Goal: Navigation & Orientation: Find specific page/section

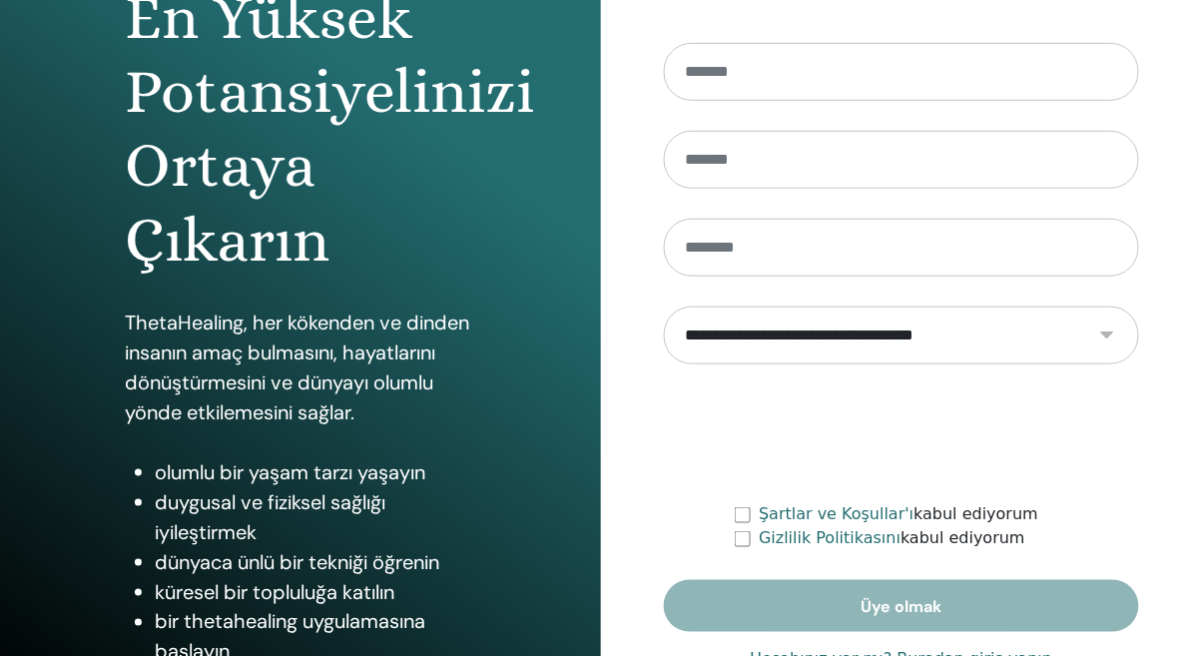
scroll to position [239, 0]
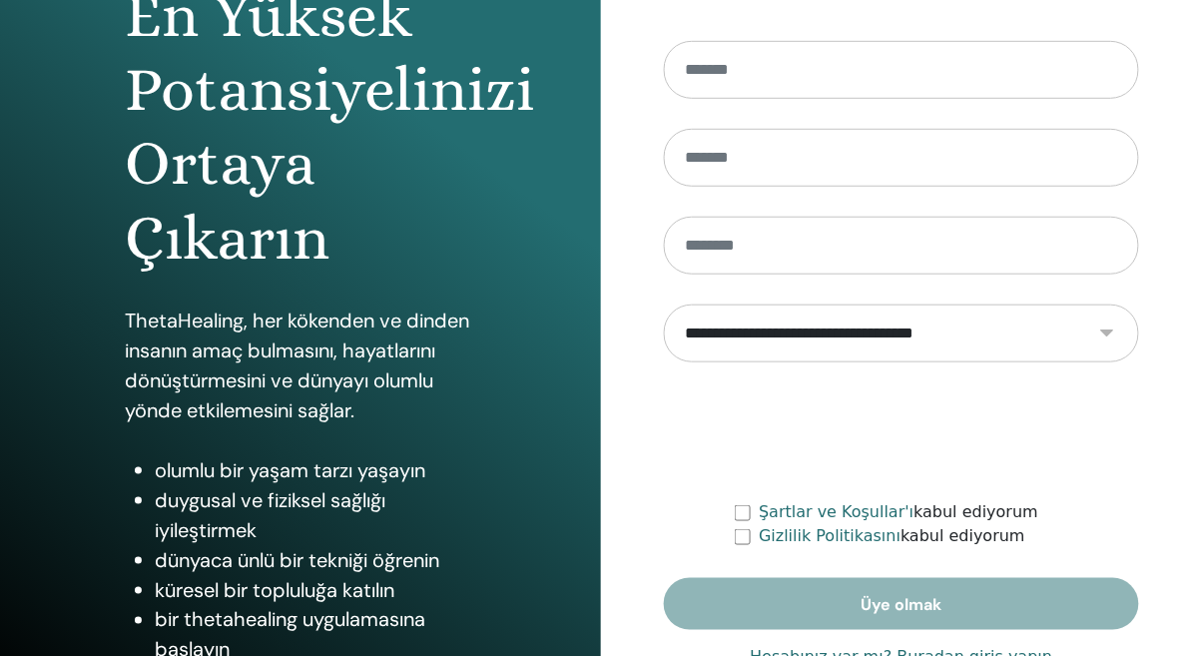
click at [943, 655] on div "**********" at bounding box center [901, 240] width 601 height 959
click at [921, 655] on font "Hesabınız var mı? Buradan giriş yapın" at bounding box center [902, 657] width 303 height 19
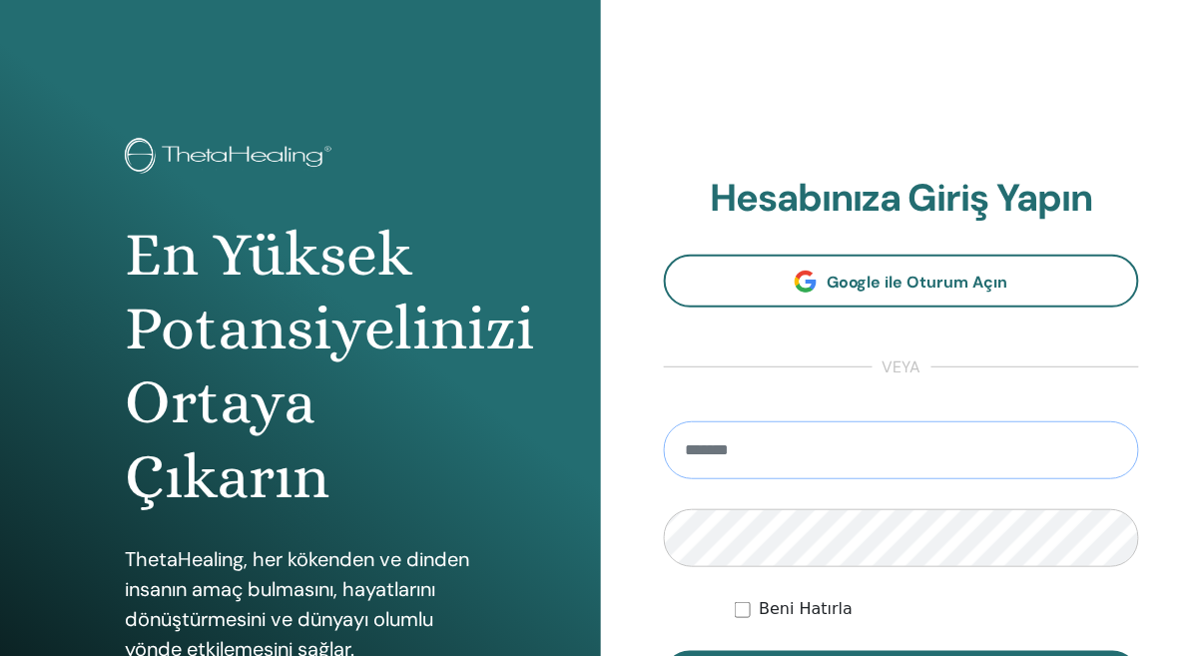
click at [712, 457] on input "email" at bounding box center [901, 450] width 475 height 58
type input "**********"
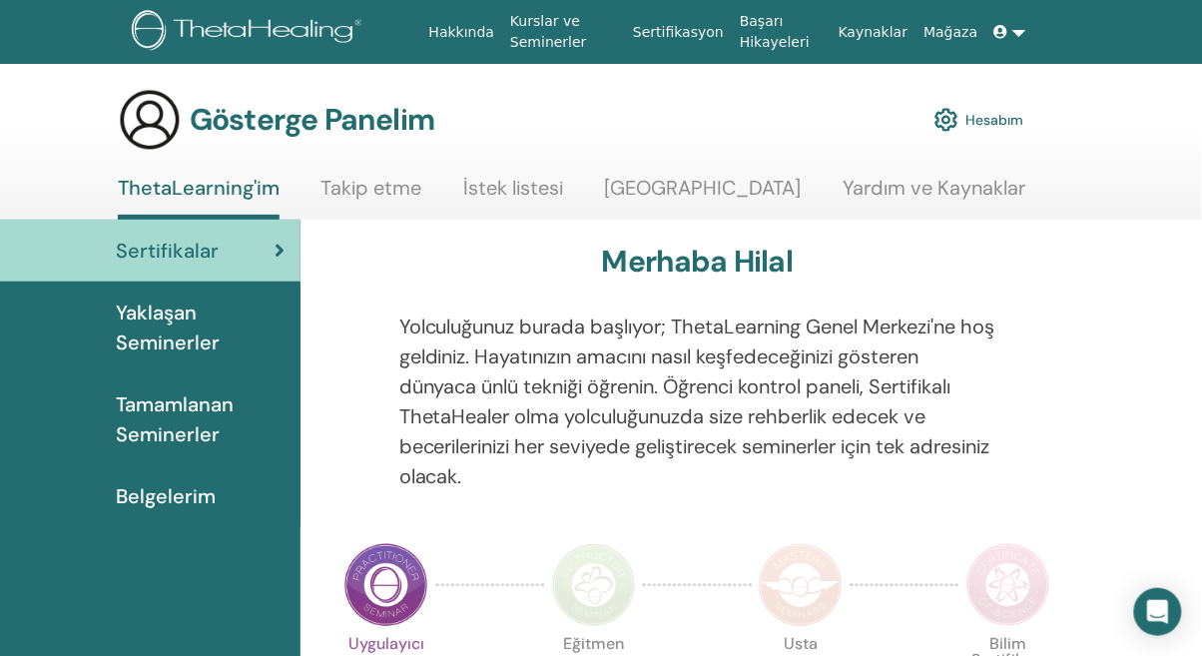
click at [955, 131] on img at bounding box center [947, 120] width 24 height 34
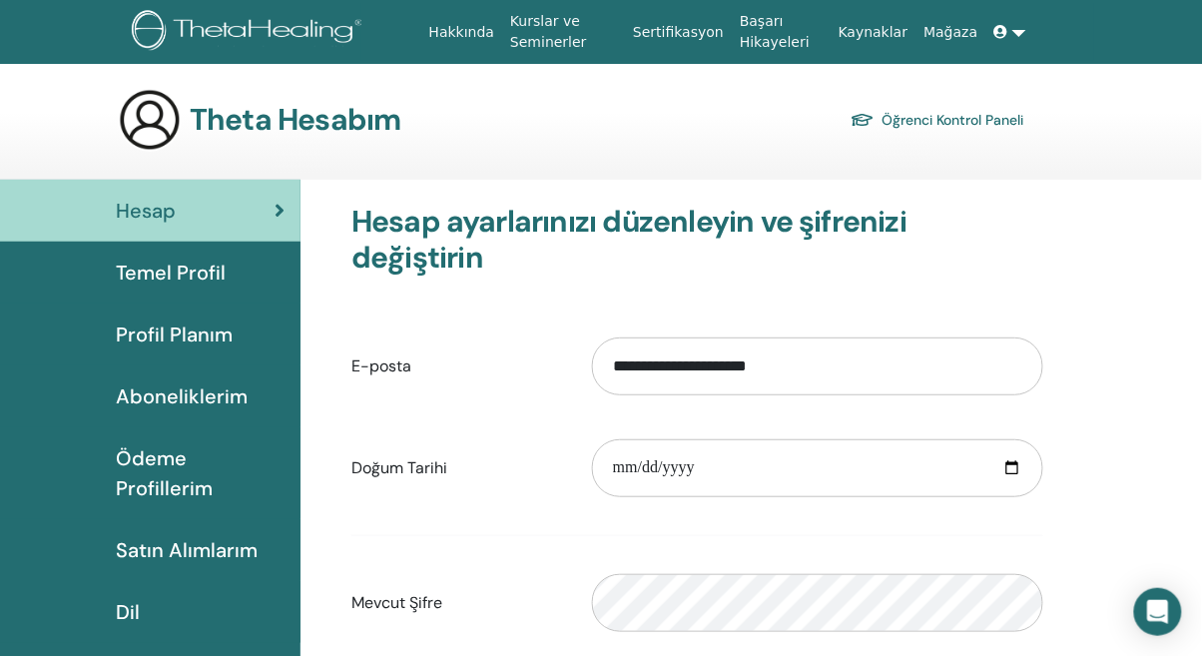
click at [1004, 46] on link at bounding box center [1011, 32] width 48 height 37
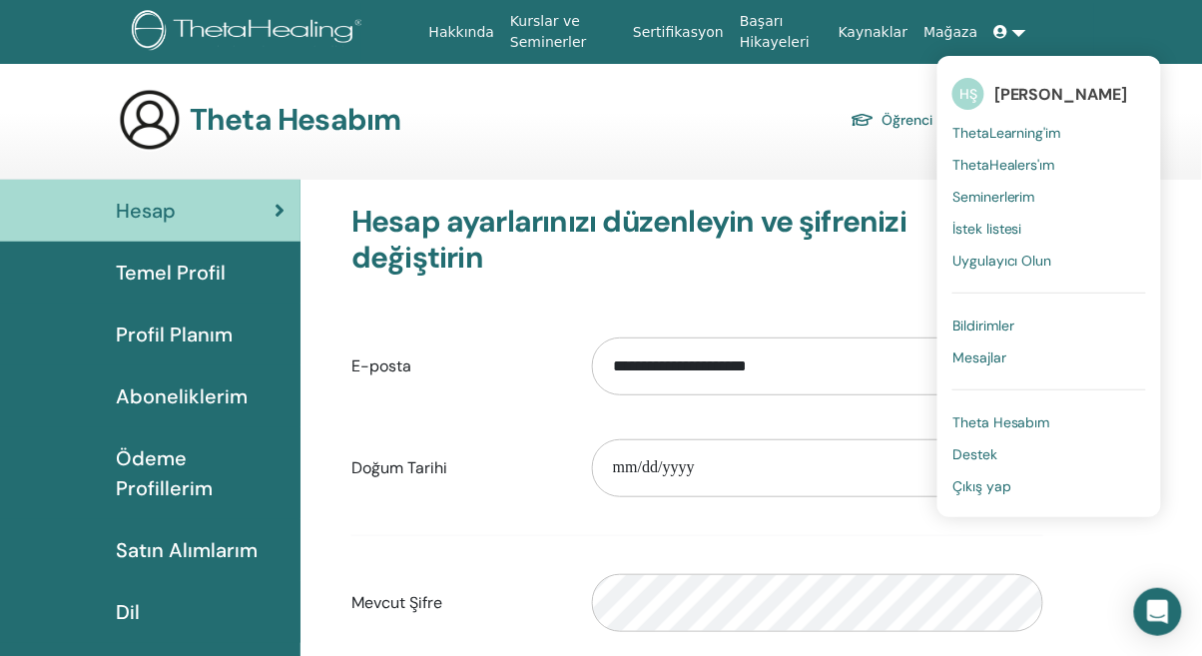
click at [1006, 171] on font "ThetaHealers'ım" at bounding box center [1004, 165] width 103 height 18
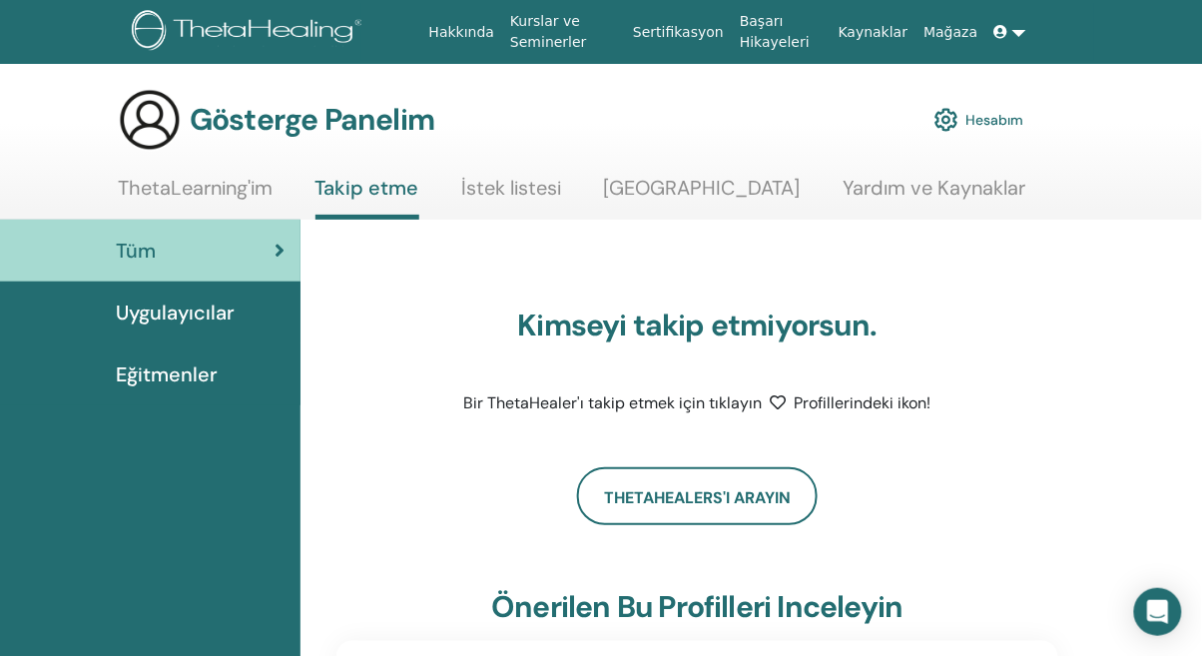
click at [1004, 46] on link at bounding box center [1011, 32] width 48 height 37
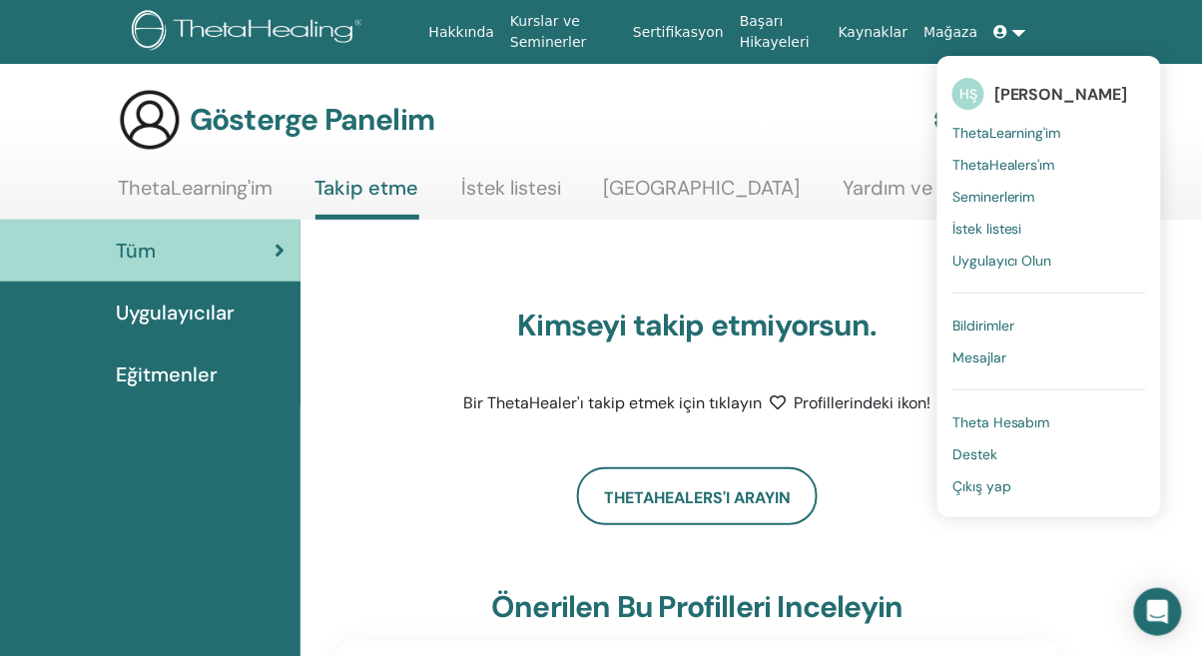
click at [1005, 208] on link "Seminerlerim" at bounding box center [1050, 197] width 194 height 32
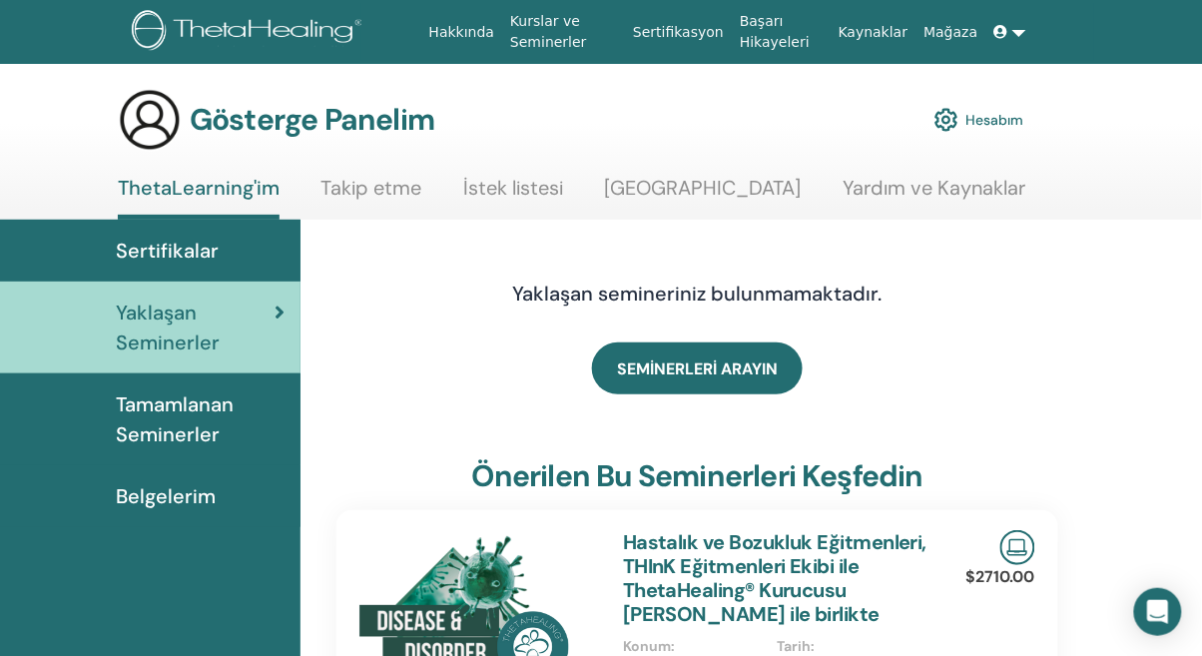
click at [1008, 37] on icon at bounding box center [1001, 32] width 14 height 14
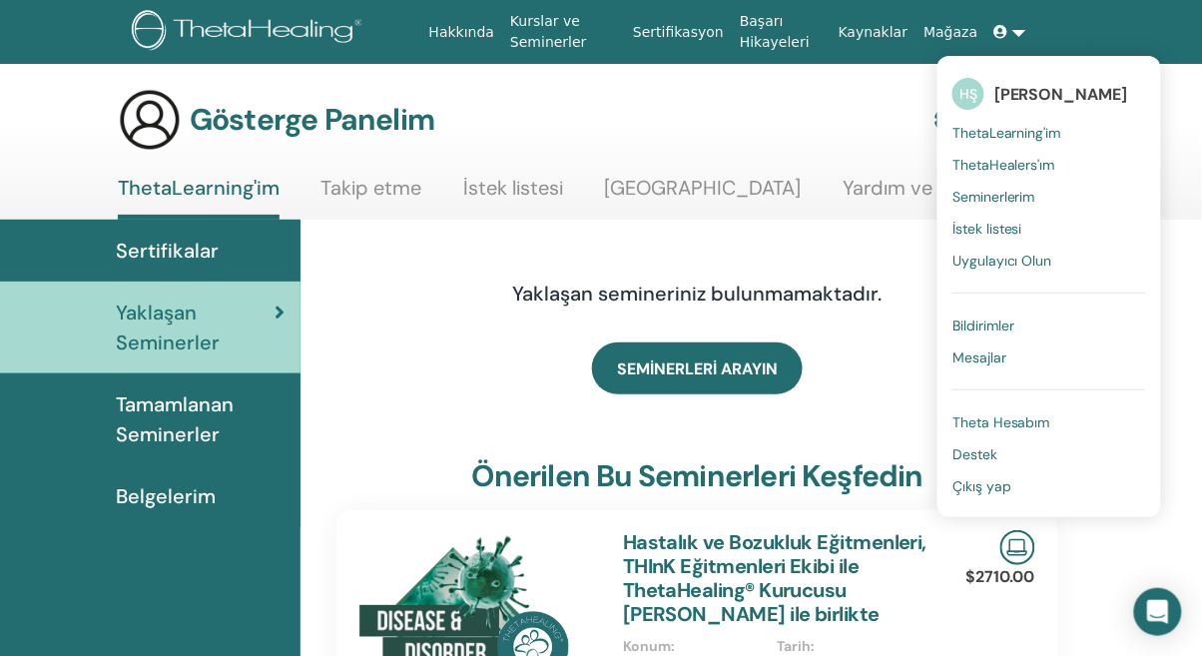
click at [998, 240] on link "İstek listesi" at bounding box center [1050, 229] width 194 height 32
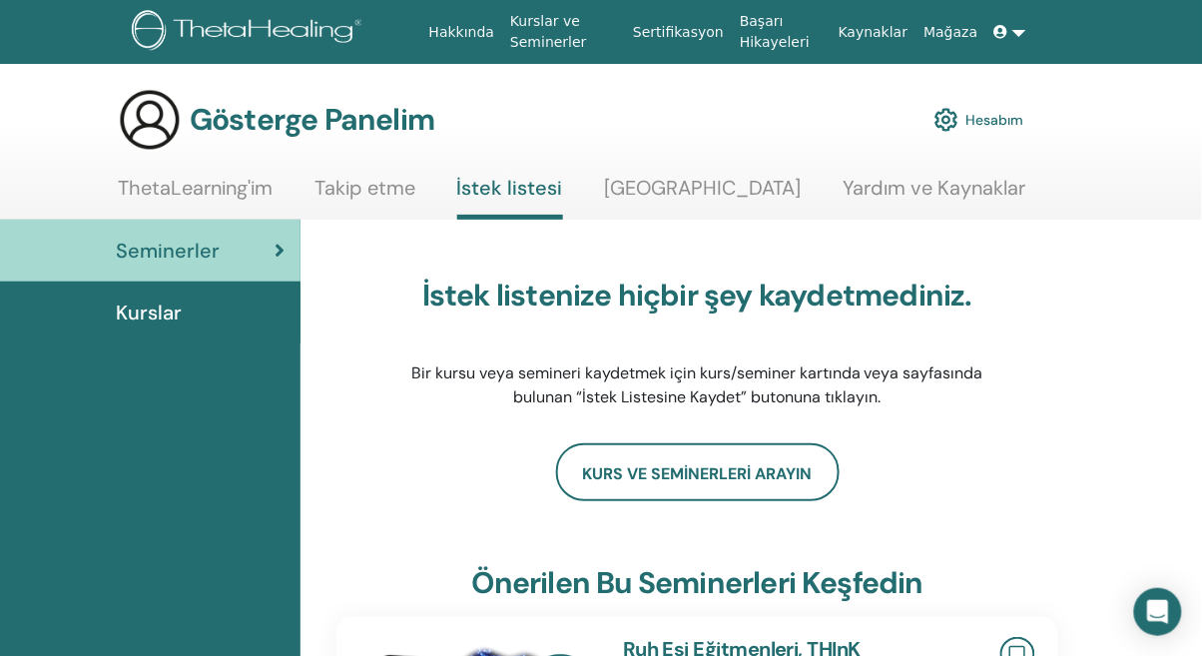
click at [1018, 45] on link at bounding box center [1011, 32] width 48 height 37
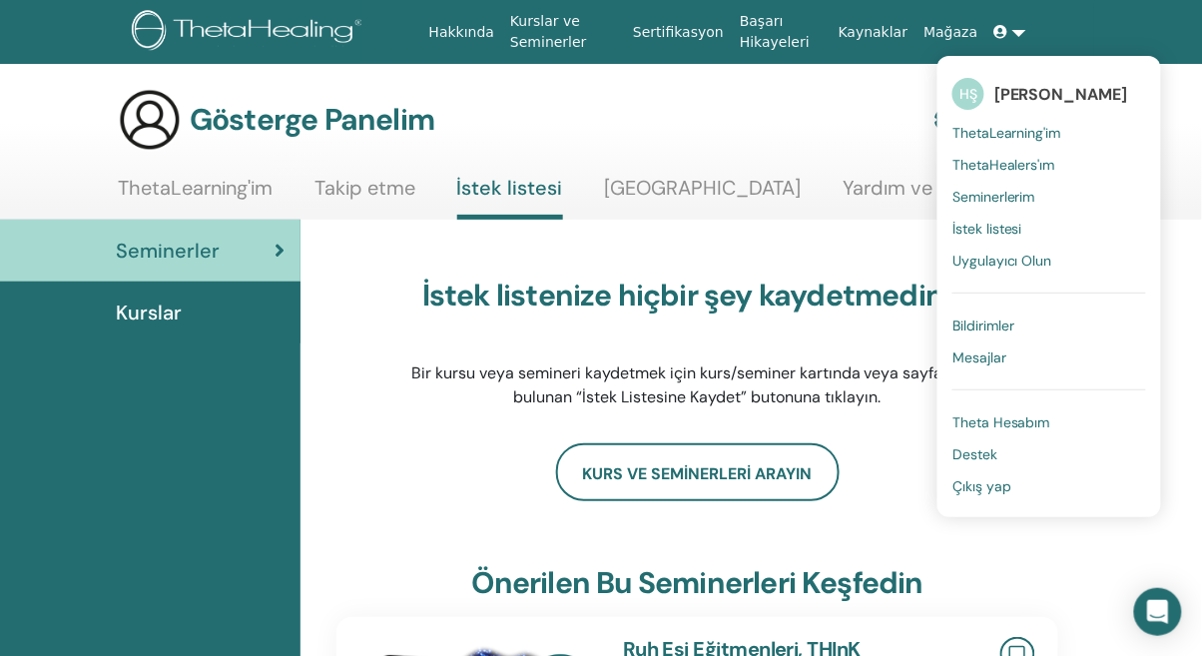
click at [1022, 421] on font "Theta Hesabım" at bounding box center [1002, 422] width 98 height 18
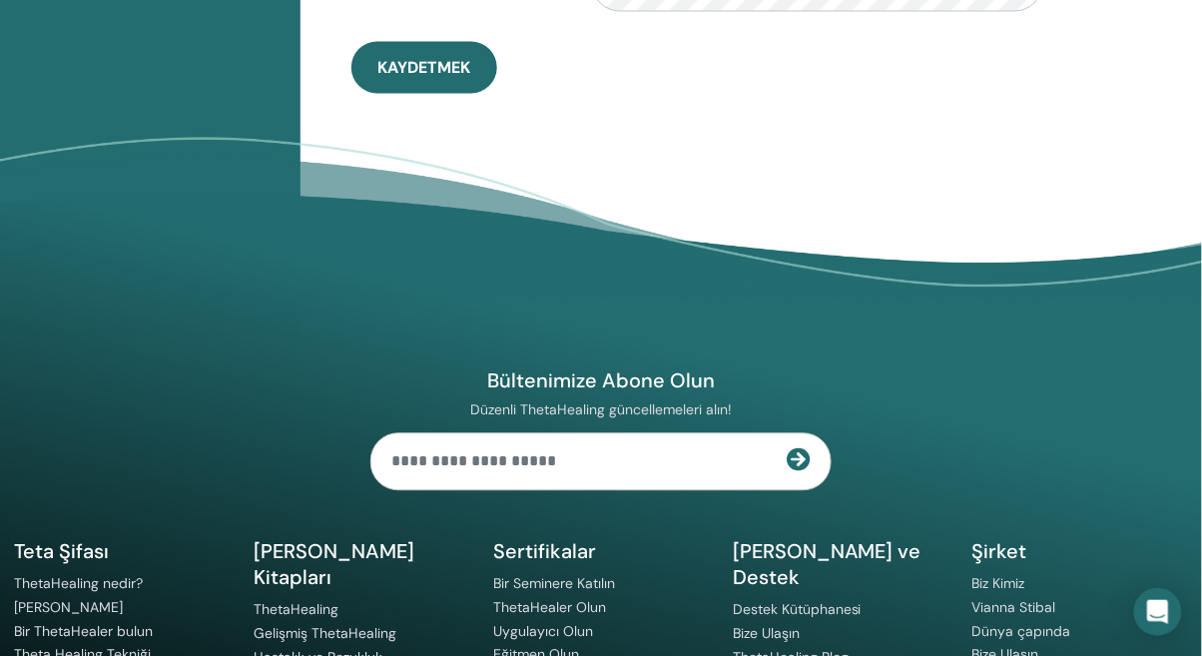
scroll to position [866, 0]
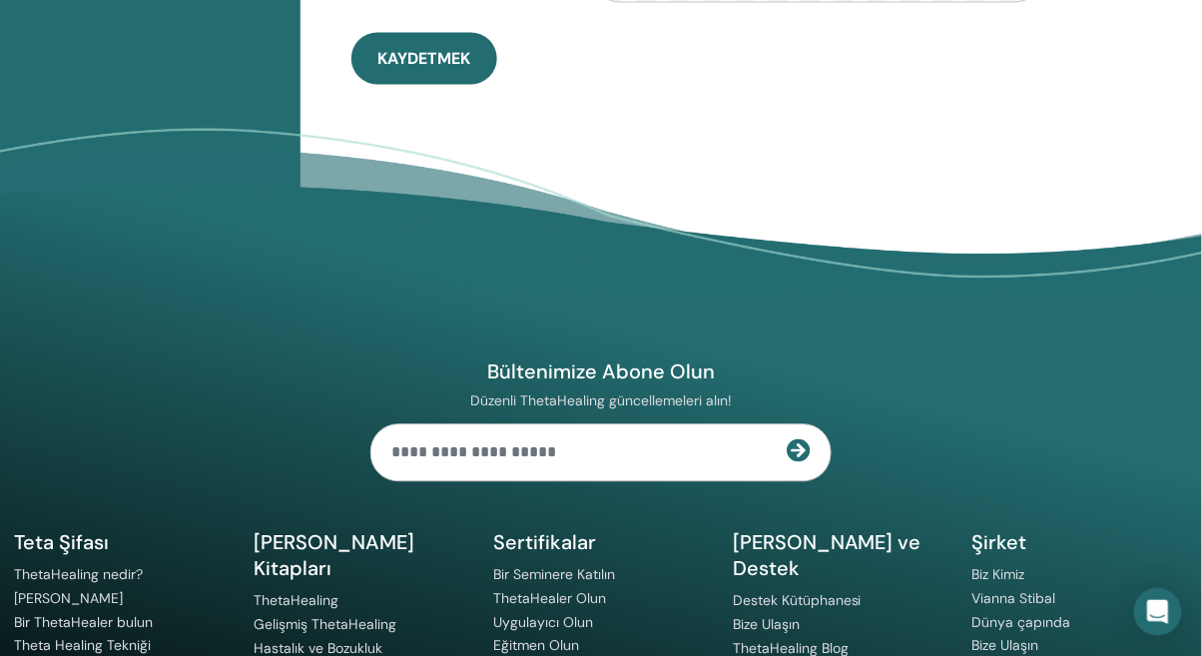
click at [0, 424] on footer "Bültenimize Abone Olun Düzenli ThetaHealing güncellemeleri alın! Teta Şifası Th…" at bounding box center [601, 471] width 1202 height 687
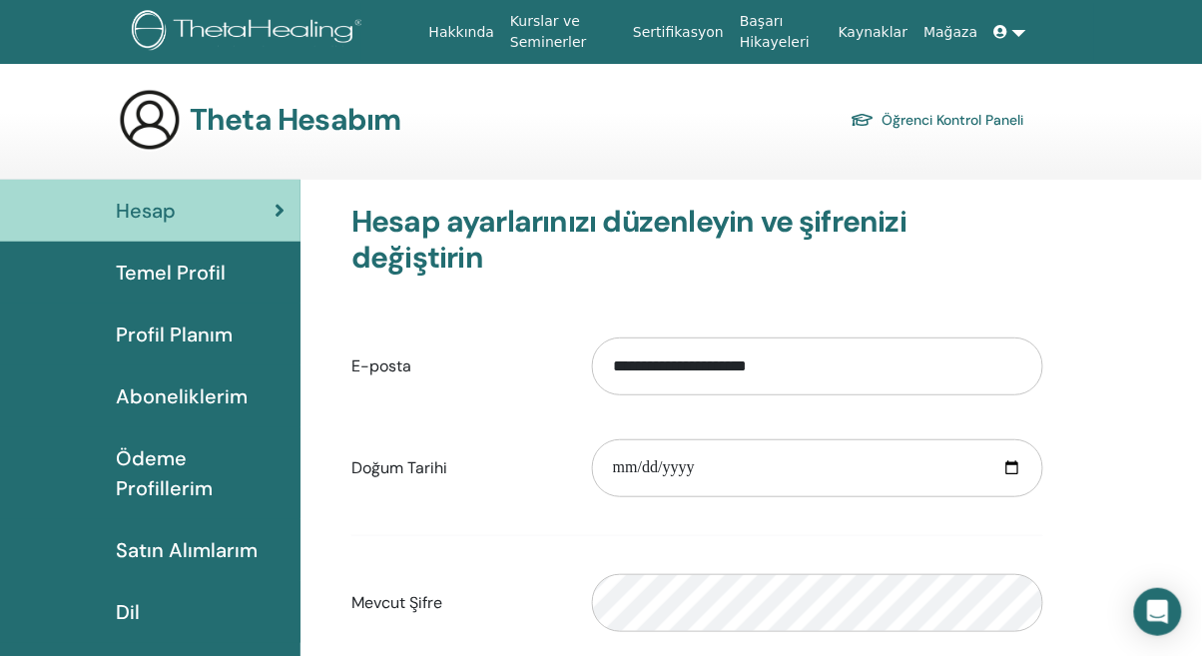
scroll to position [0, 0]
click at [956, 123] on font "Öğrenci Kontrol Paneli" at bounding box center [954, 121] width 142 height 18
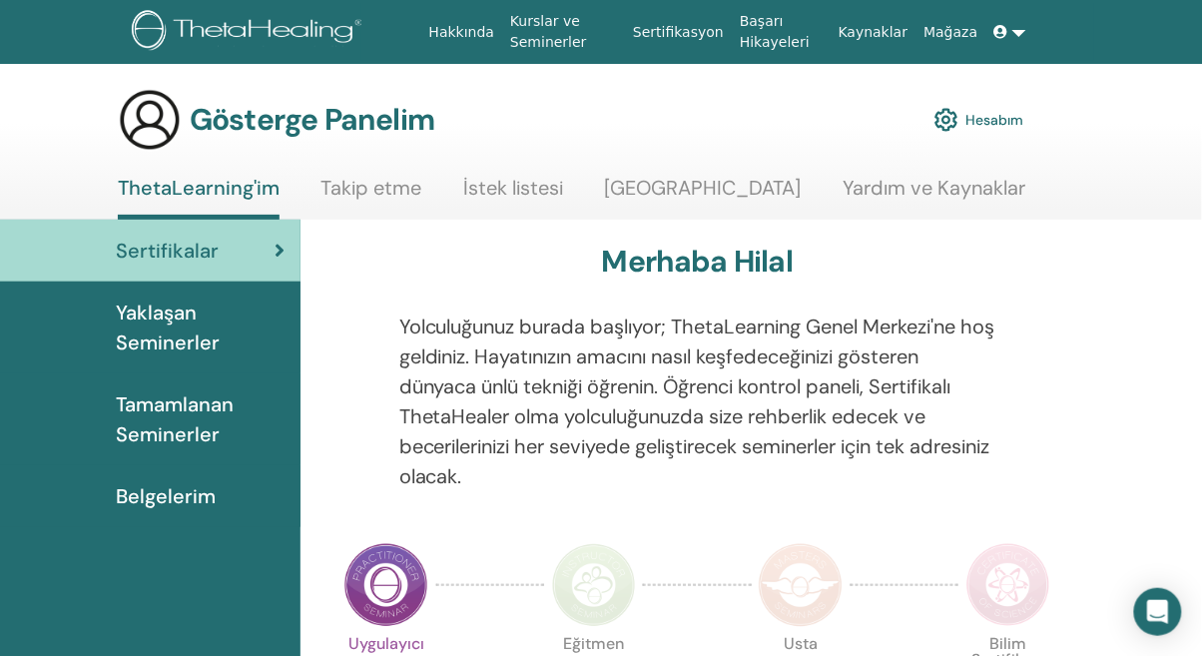
click at [1012, 46] on link at bounding box center [1011, 32] width 48 height 37
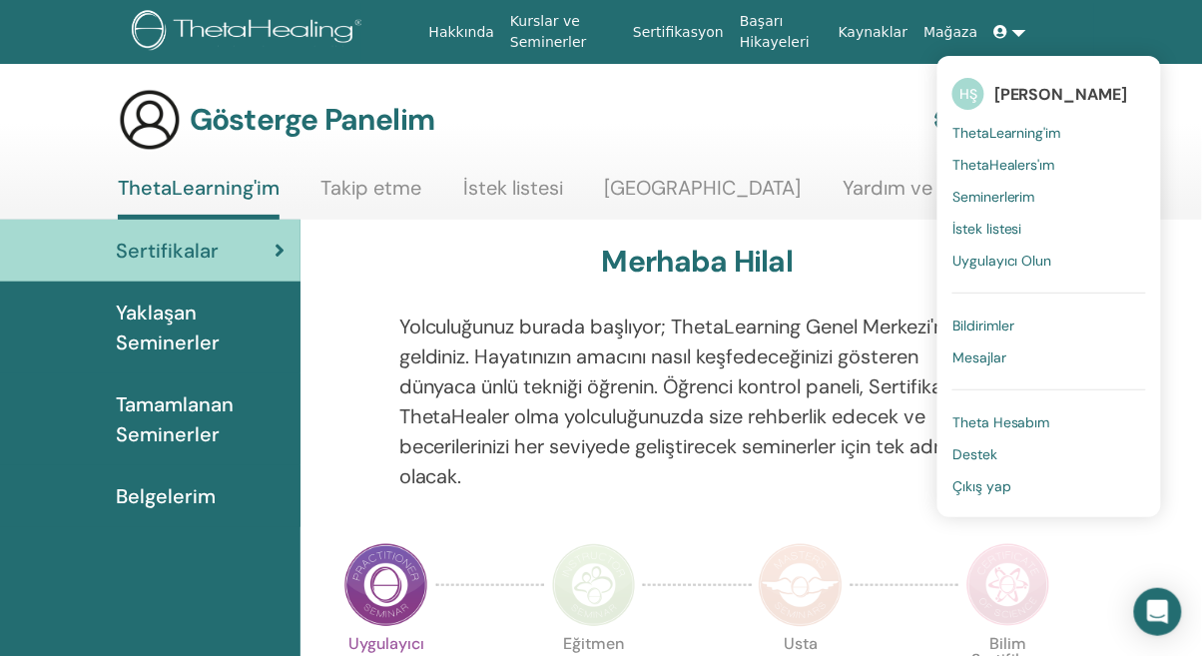
click at [1016, 139] on font "ThetaLearning'im" at bounding box center [1007, 133] width 109 height 18
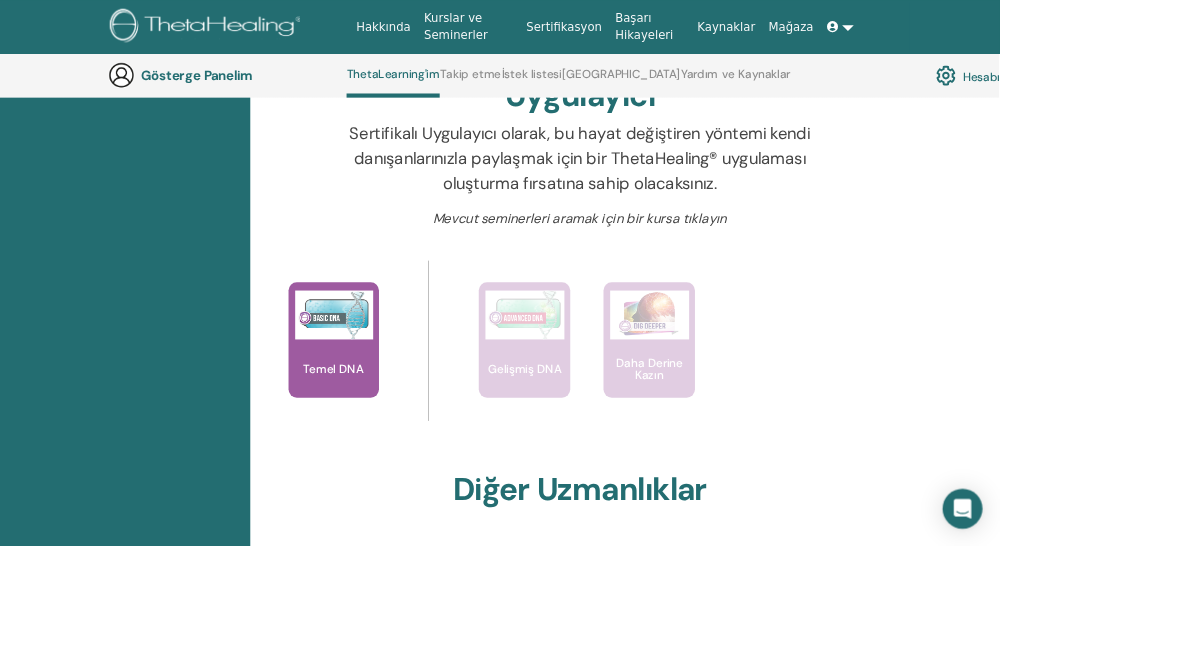
scroll to position [708, 0]
click at [405, 440] on font "Temel DNA" at bounding box center [401, 444] width 72 height 18
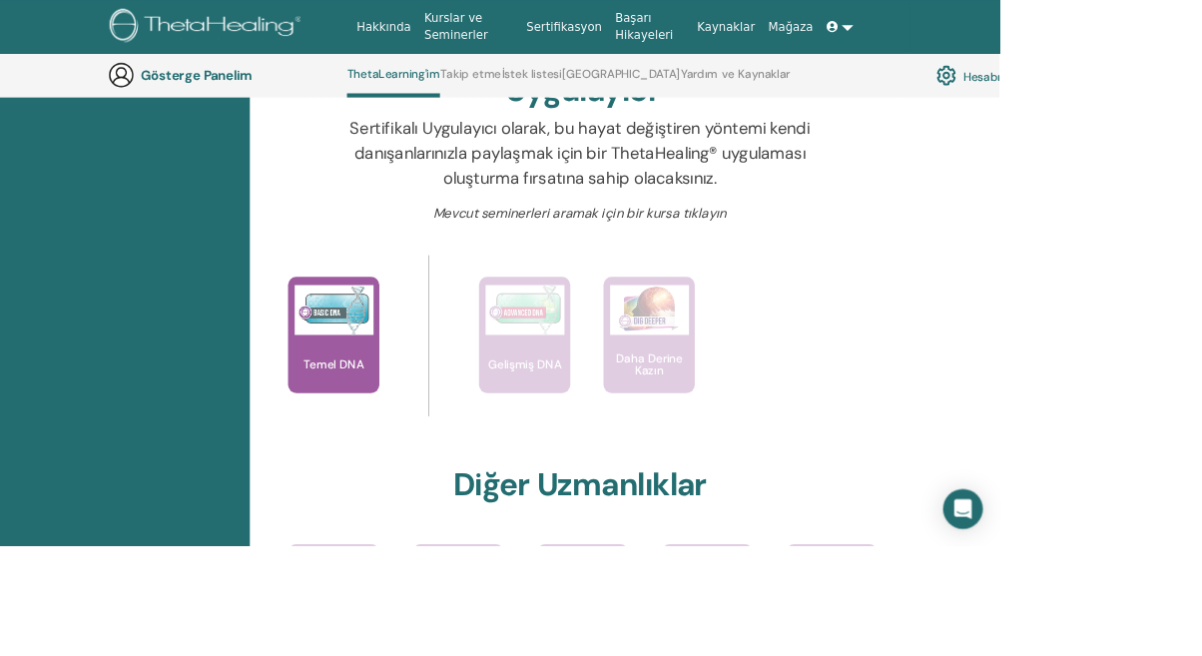
scroll to position [785, 0]
